Goal: Task Accomplishment & Management: Use online tool/utility

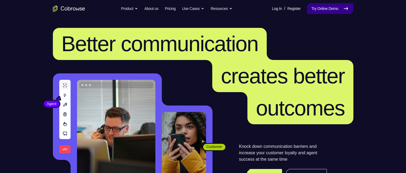
click at [335, 7] on link "Try Online Demo" at bounding box center [330, 8] width 46 height 11
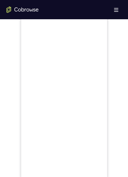
scroll to position [214, 0]
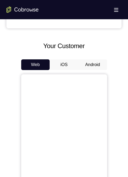
click at [95, 65] on button "Android" at bounding box center [92, 65] width 29 height 11
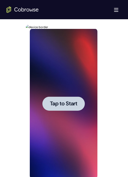
scroll to position [0, 0]
click at [66, 105] on span "Tap to Start" at bounding box center [63, 103] width 27 height 5
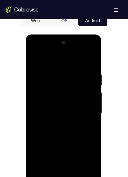
scroll to position [295, 0]
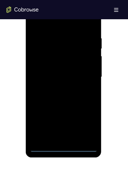
click at [63, 148] on div at bounding box center [64, 77] width 68 height 150
click at [86, 124] on div at bounding box center [64, 77] width 68 height 150
click at [56, 24] on div at bounding box center [64, 77] width 68 height 150
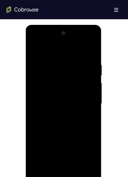
click at [87, 103] on div at bounding box center [64, 104] width 68 height 150
click at [57, 113] on div at bounding box center [64, 104] width 68 height 150
click at [65, 99] on div at bounding box center [64, 104] width 68 height 150
click at [51, 90] on div at bounding box center [64, 104] width 68 height 150
click at [50, 102] on div at bounding box center [64, 104] width 68 height 150
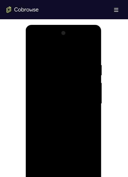
scroll to position [295, 0]
